Goal: Task Accomplishment & Management: Use online tool/utility

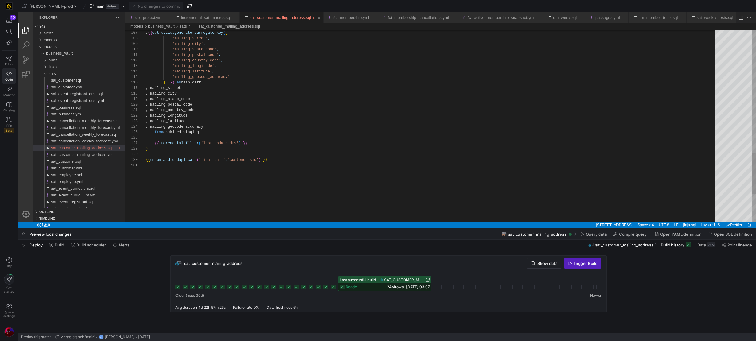
click at [249, 164] on div "sat_customer_mailing_address.sql" at bounding box center [432, 166] width 573 height 6
